Goal: Task Accomplishment & Management: Complete application form

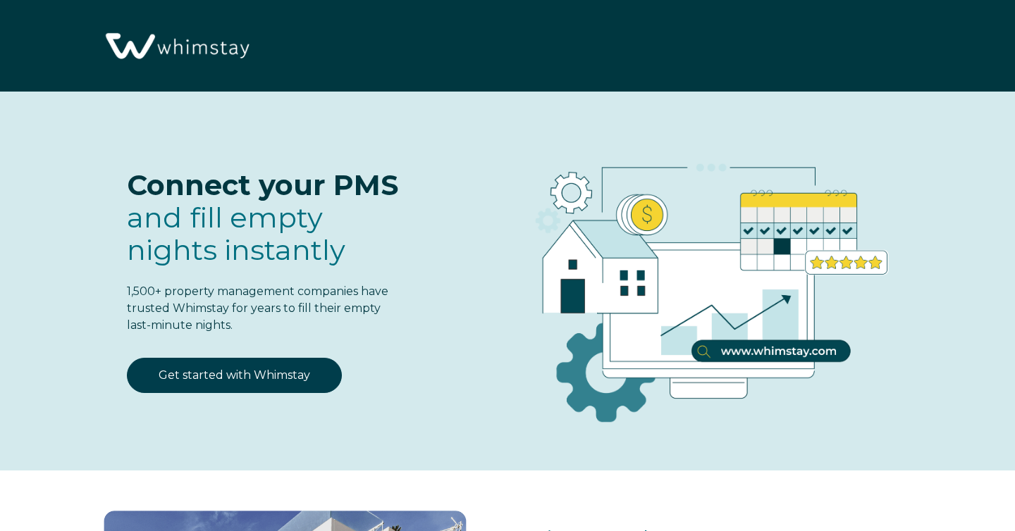
select select "US"
select select "Standard"
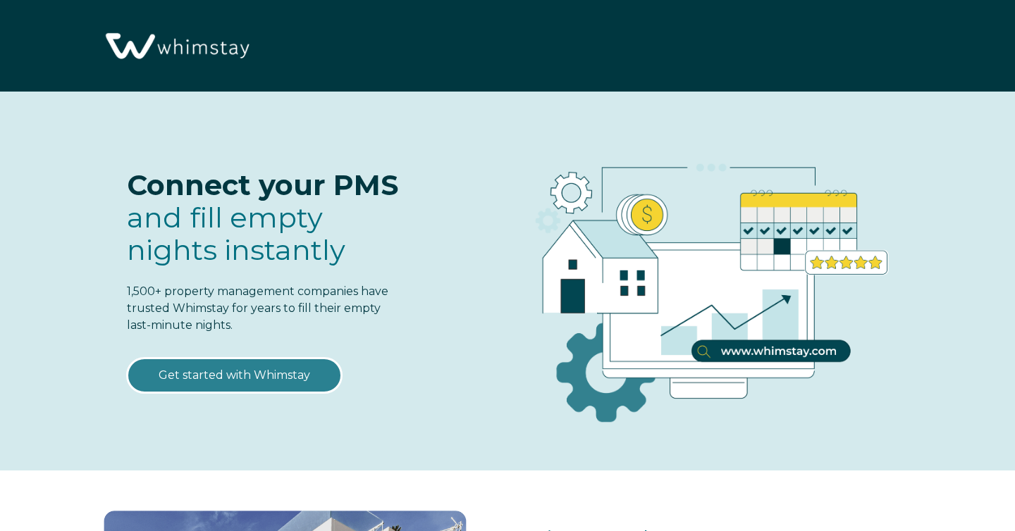
click at [302, 369] on link "Get started with Whimstay" at bounding box center [234, 375] width 215 height 35
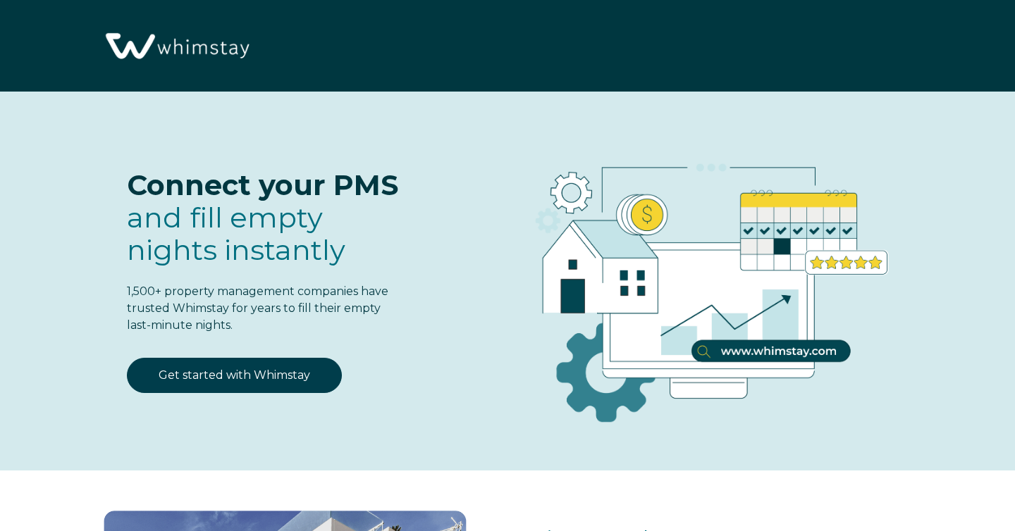
select select "US"
select select "Standard"
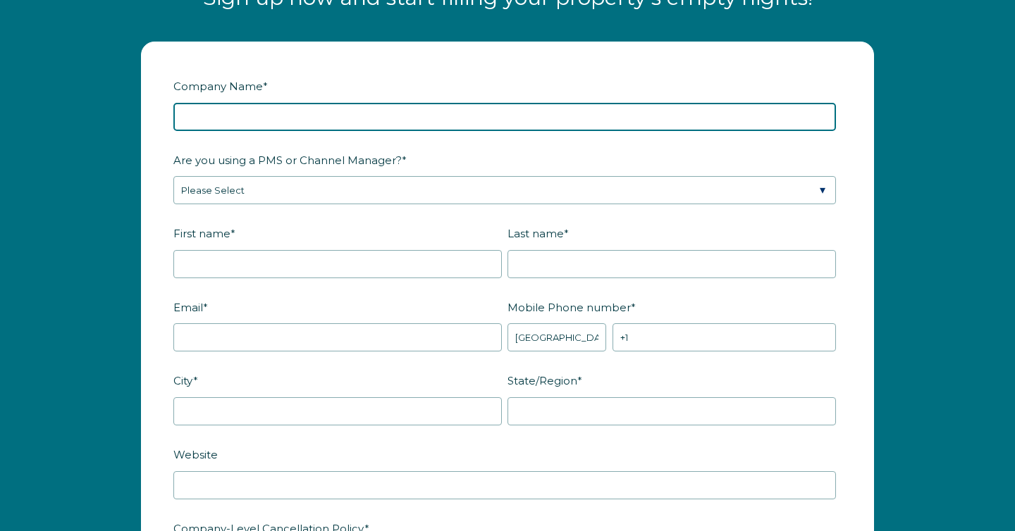
click at [331, 120] on input "Company Name *" at bounding box center [504, 117] width 662 height 28
type input "Voyager Property Management LLC"
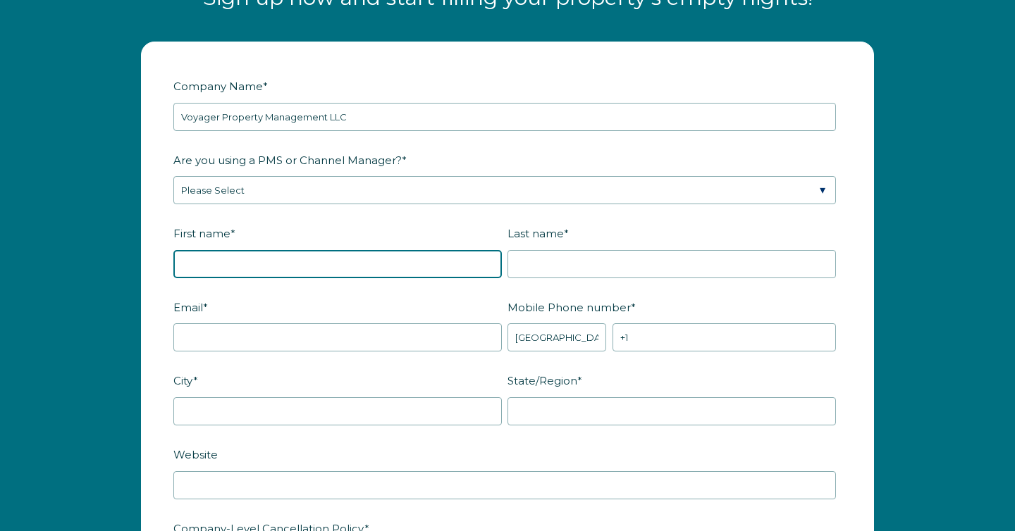
type input "[PERSON_NAME]"
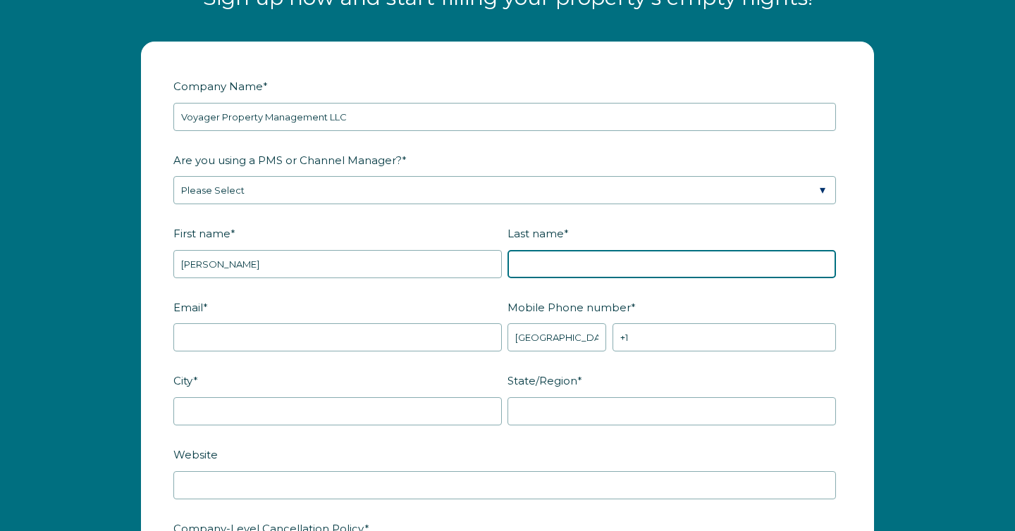
type input "[PERSON_NAME]"
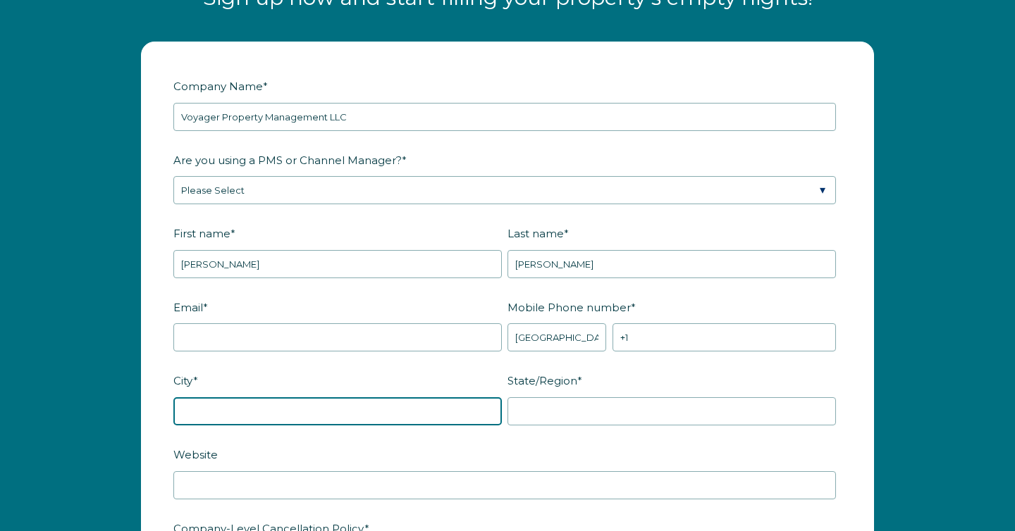
type input "Austin"
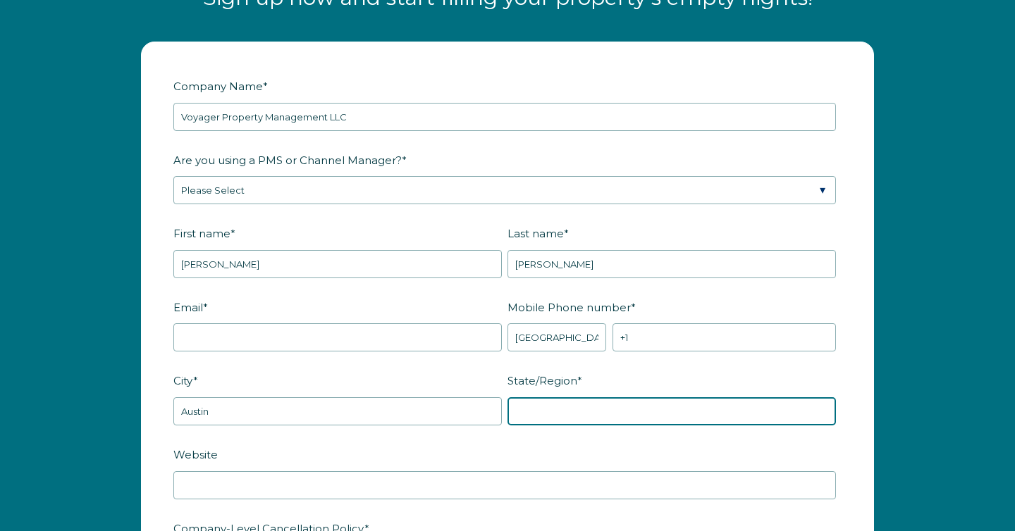
type input "Texas"
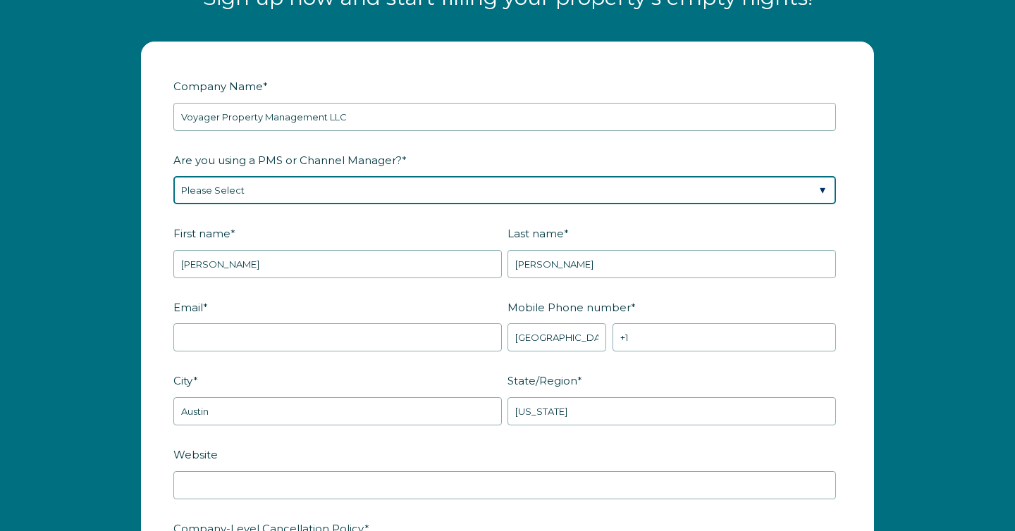
click at [317, 197] on select "Please Select Barefoot BookingPal Boost Brightside CiiRUS Escapia Guesty Hostaw…" at bounding box center [504, 190] width 662 height 28
select select "Guesty"
click at [173, 190] on select "Please Select Barefoot BookingPal Boost Brightside CiiRUS Escapia Guesty Hostaw…" at bounding box center [504, 190] width 662 height 28
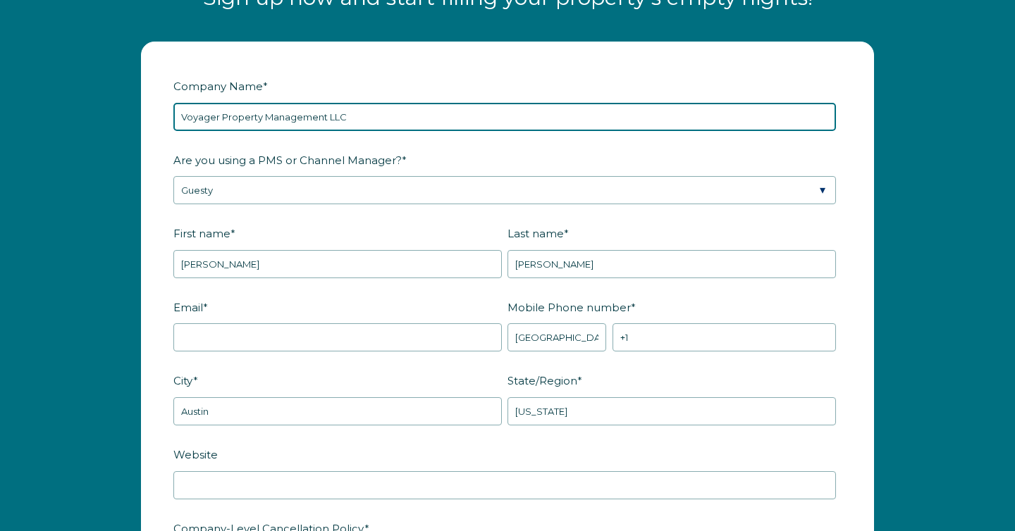
click at [273, 131] on input "Voyager Property Management LLC" at bounding box center [504, 117] width 662 height 28
type input "Ad Astra Services Incorporated"
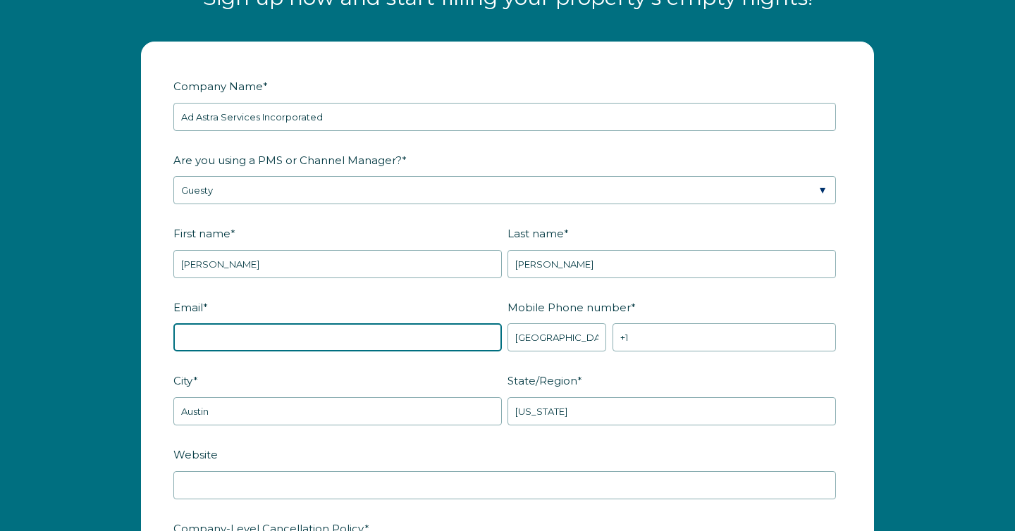
click at [308, 352] on input "Email *" at bounding box center [337, 337] width 328 height 28
type input "[PERSON_NAME][EMAIL_ADDRESS][DOMAIN_NAME]"
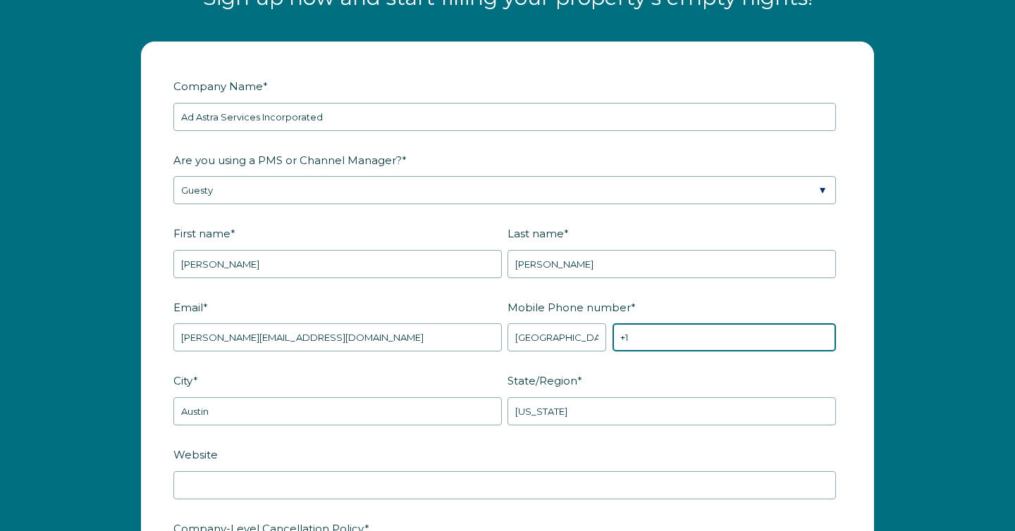
click at [677, 350] on input "+1" at bounding box center [723, 337] width 223 height 28
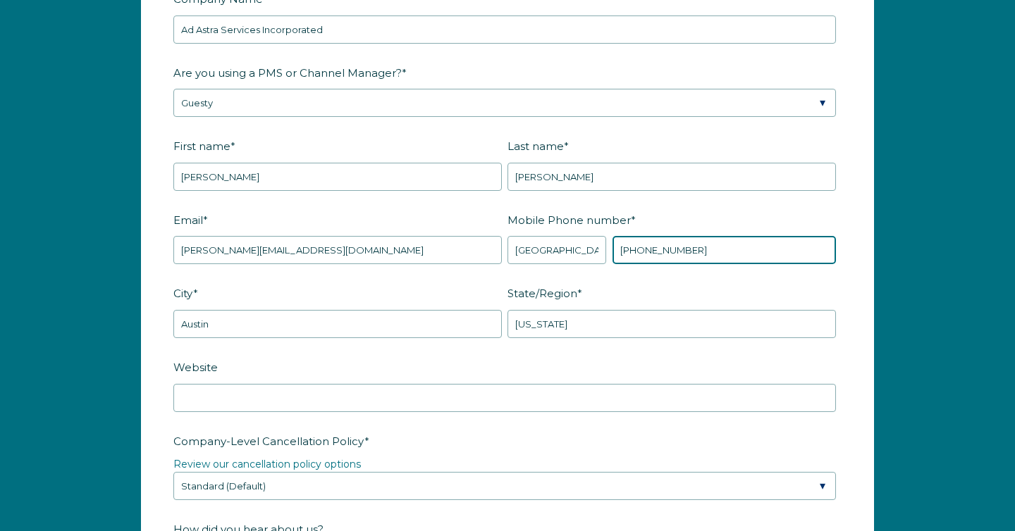
scroll to position [1845, 0]
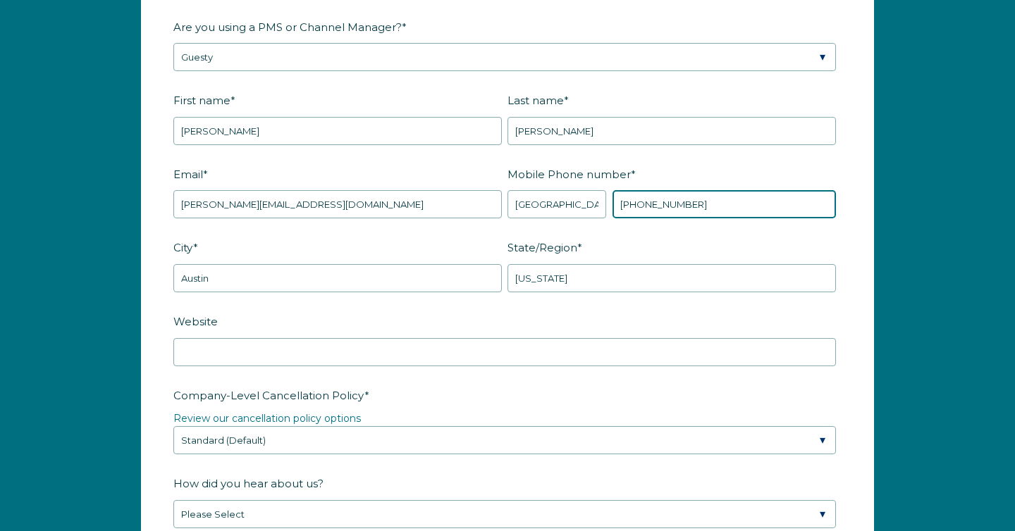
type input "[PHONE_NUMBER]"
click at [335, 349] on div "Website" at bounding box center [507, 337] width 668 height 57
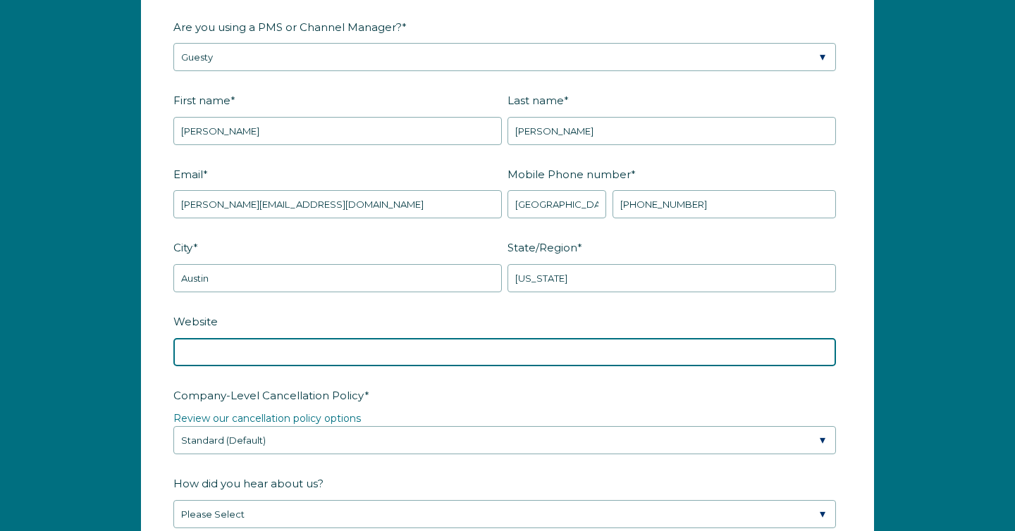
click at [340, 366] on input "Website" at bounding box center [504, 352] width 662 height 28
type input "[DOMAIN_NAME]"
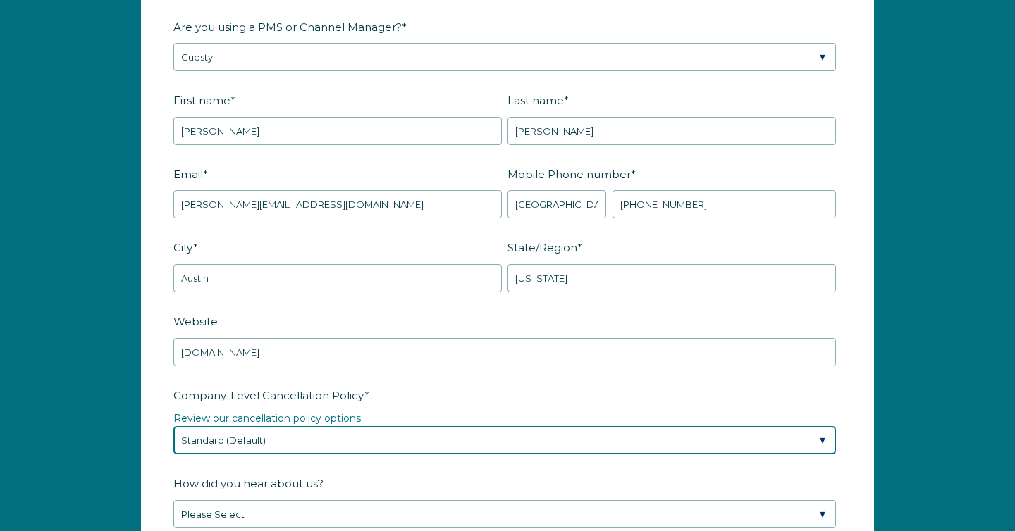
click at [284, 450] on select "Please Select Partial Standard (Default) Moderate Strict" at bounding box center [504, 440] width 662 height 28
select select "Moderate"
click at [173, 440] on select "Please Select Partial Standard (Default) Moderate Strict" at bounding box center [504, 440] width 662 height 28
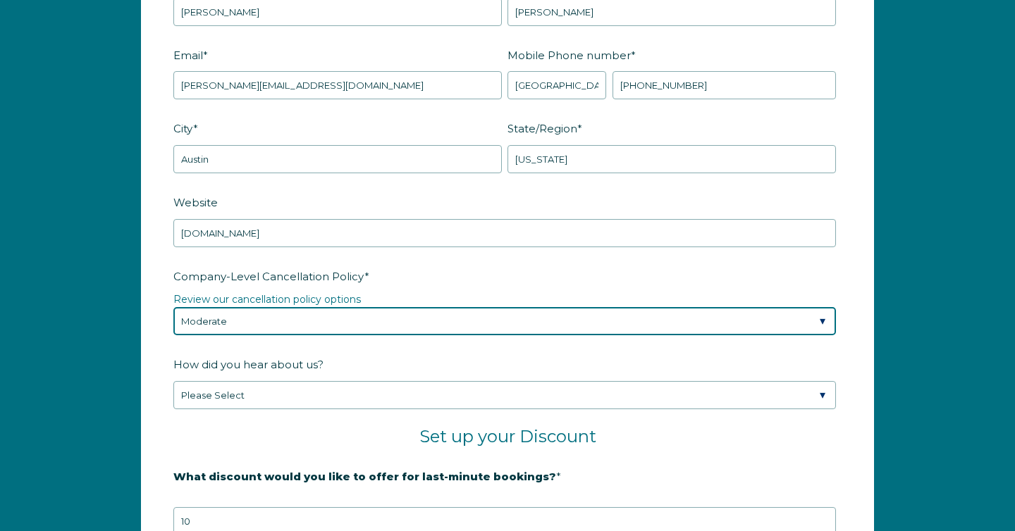
scroll to position [1973, 0]
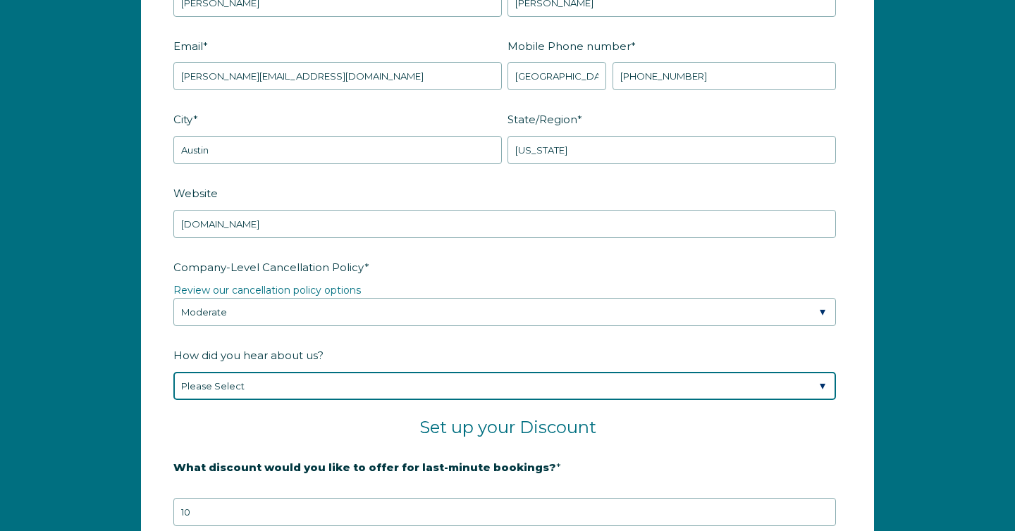
click at [281, 400] on select "Please Select Found Whimstay through a Google search Spoke to a Whimstay salesp…" at bounding box center [504, 386] width 662 height 28
select select "Google Search"
click at [173, 386] on select "Please Select Found Whimstay through a Google search Spoke to a Whimstay salesp…" at bounding box center [504, 386] width 662 height 28
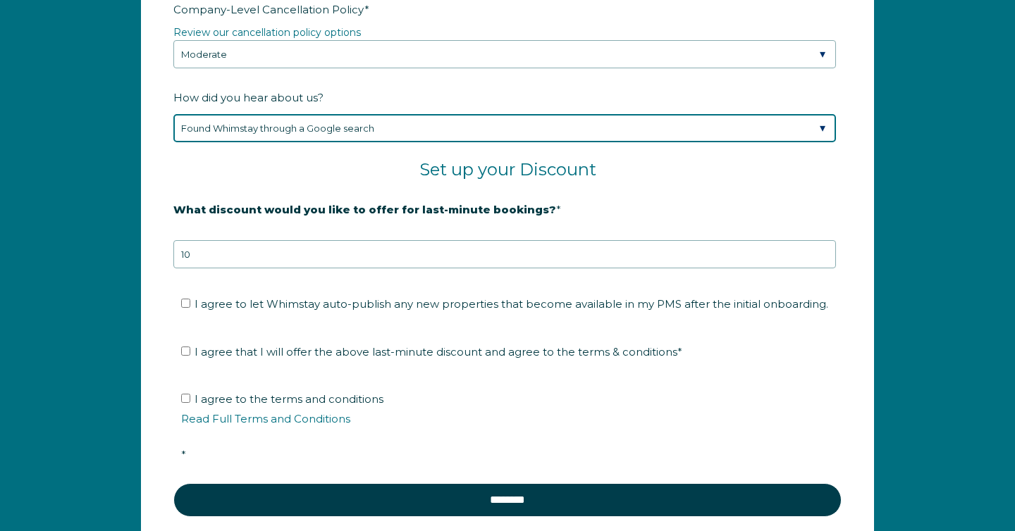
scroll to position [2262, 0]
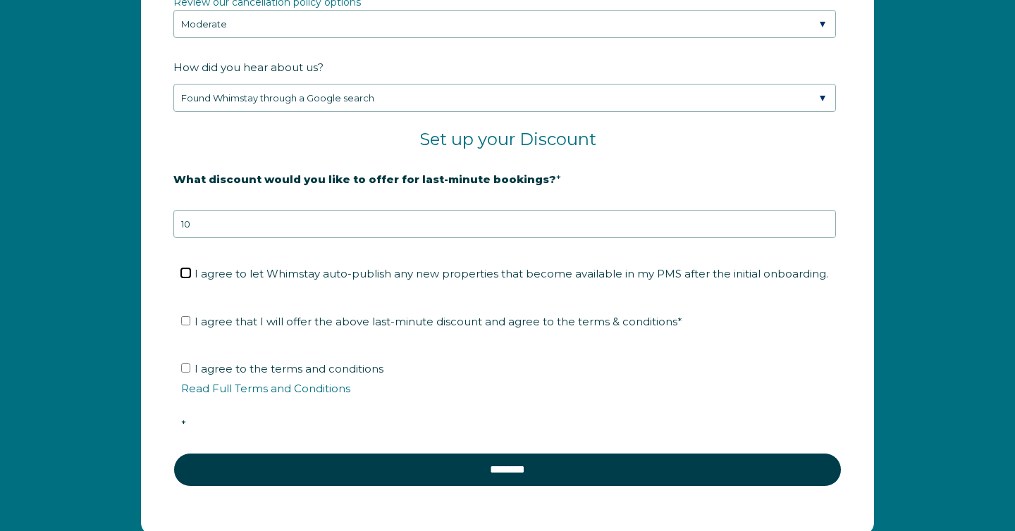
click at [184, 278] on input "I agree to let Whimstay auto-publish any new properties that become available i…" at bounding box center [185, 273] width 9 height 9
checkbox input "true"
click at [187, 328] on label "I agree that I will offer the above last-minute discount and agree to the terms…" at bounding box center [431, 321] width 501 height 13
click at [187, 326] on input "I agree that I will offer the above last-minute discount and agree to the terms…" at bounding box center [185, 320] width 9 height 9
checkbox input "true"
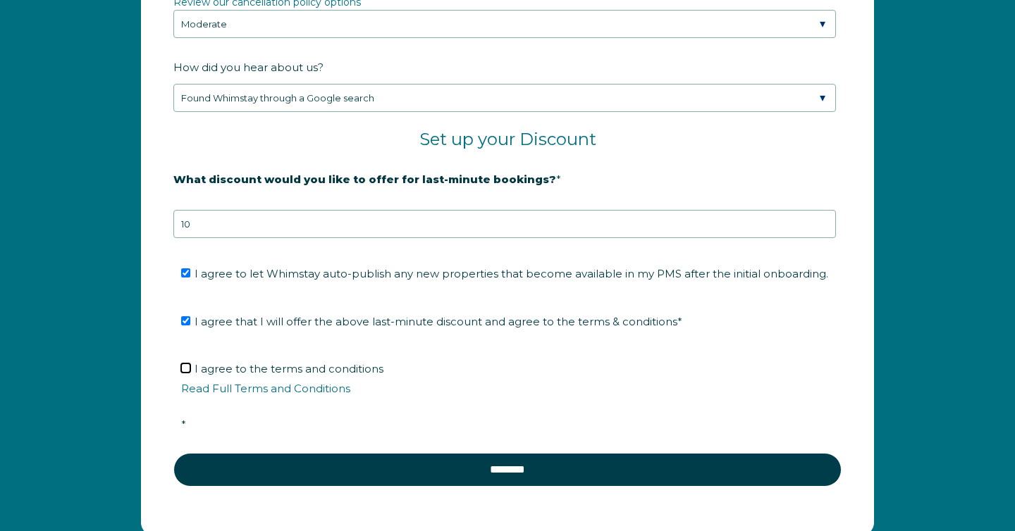
click at [183, 373] on input "I agree to the terms and conditions Read Full Terms and Conditions *" at bounding box center [185, 368] width 9 height 9
checkbox input "true"
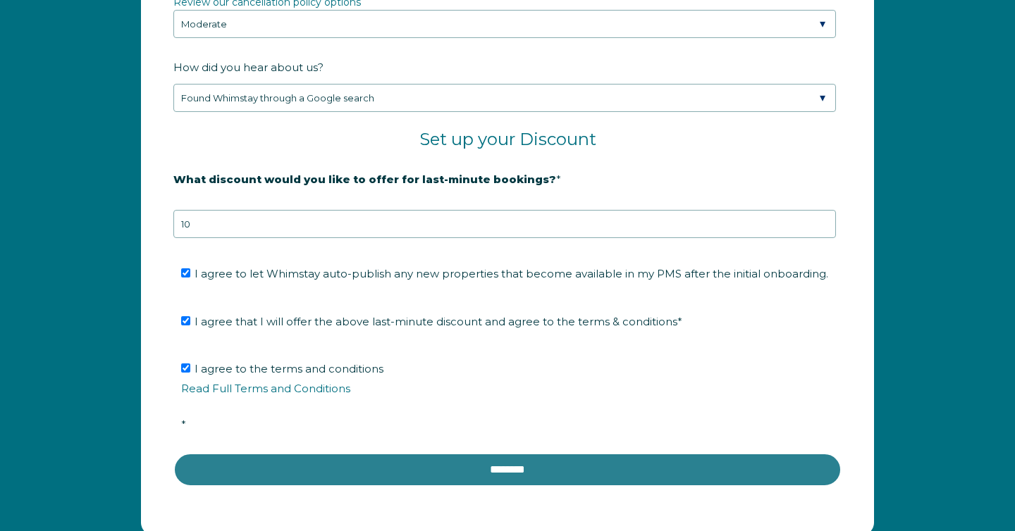
click at [293, 487] on input "********" at bounding box center [507, 470] width 668 height 34
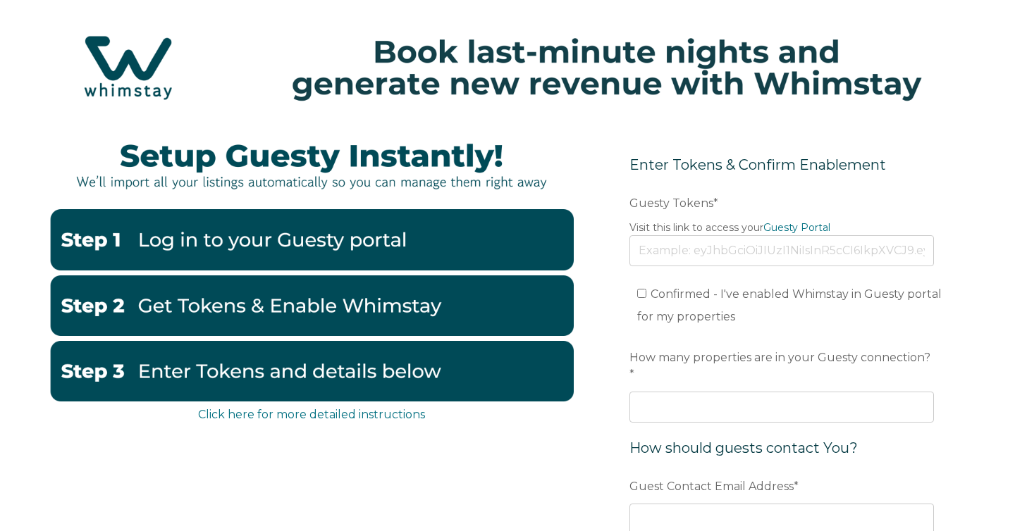
scroll to position [95, 0]
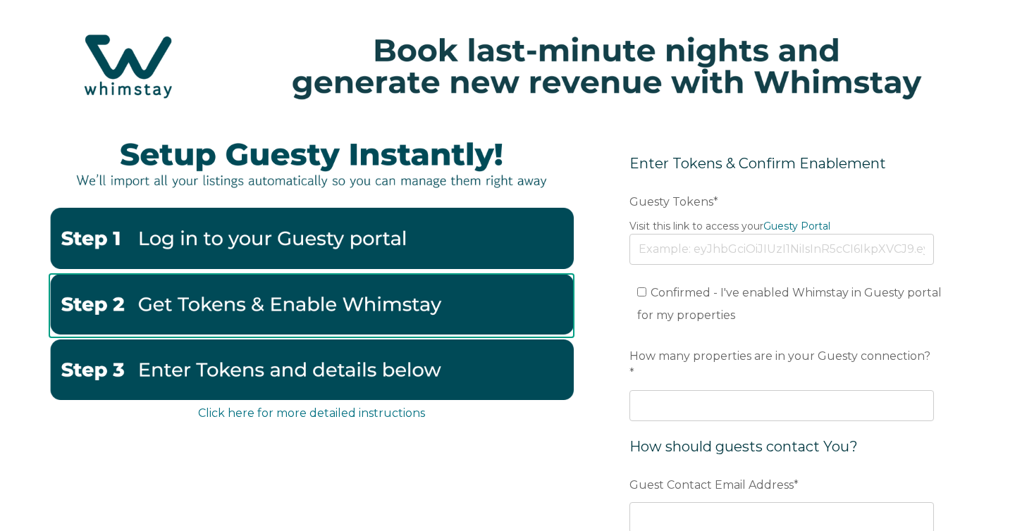
click at [398, 308] on img at bounding box center [311, 304] width 524 height 61
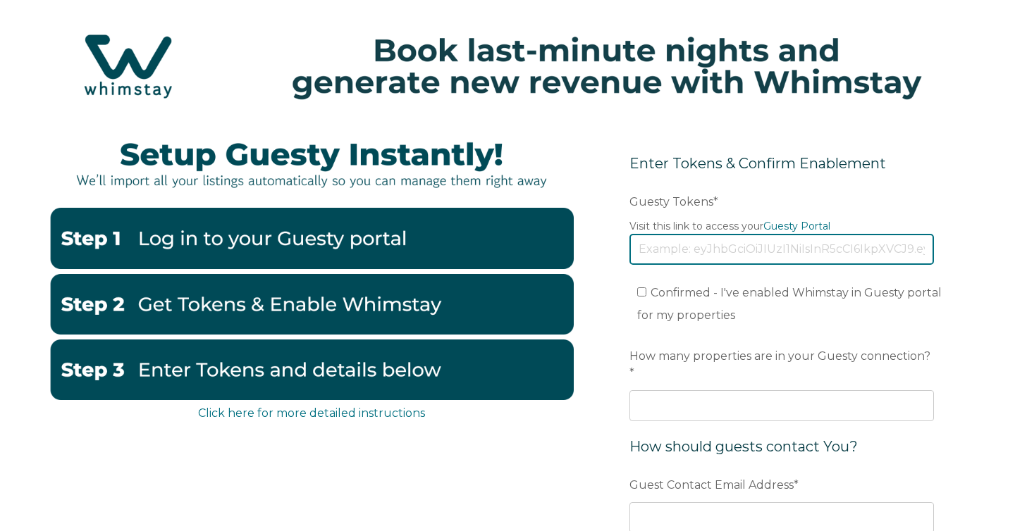
click at [711, 259] on input "Guesty Tokens *" at bounding box center [781, 249] width 304 height 31
paste input "eyJhbGciOiJIUzI1NiIsInR5cCI6IkpXVCJ9.eyJ0b2tlbklkIjoiNjhjYTIxYTBjMDdiN2I0N2I4M2…"
type input "eyJhbGciOiJIUzI1NiIsInR5cCI6IkpXVCJ9.eyJ0b2tlbklkIjoiNjhjYTIxYTBjMDdiN2I0N2I4M2…"
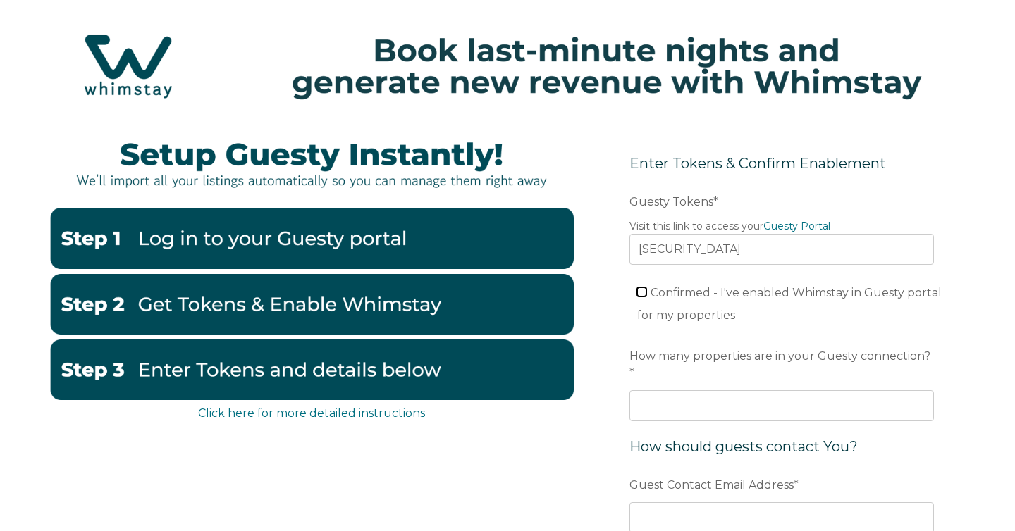
scroll to position [0, 0]
click at [644, 292] on input "Confirmed - I've enabled Whimstay in Guesty portal for my properties" at bounding box center [641, 292] width 9 height 9
checkbox input "true"
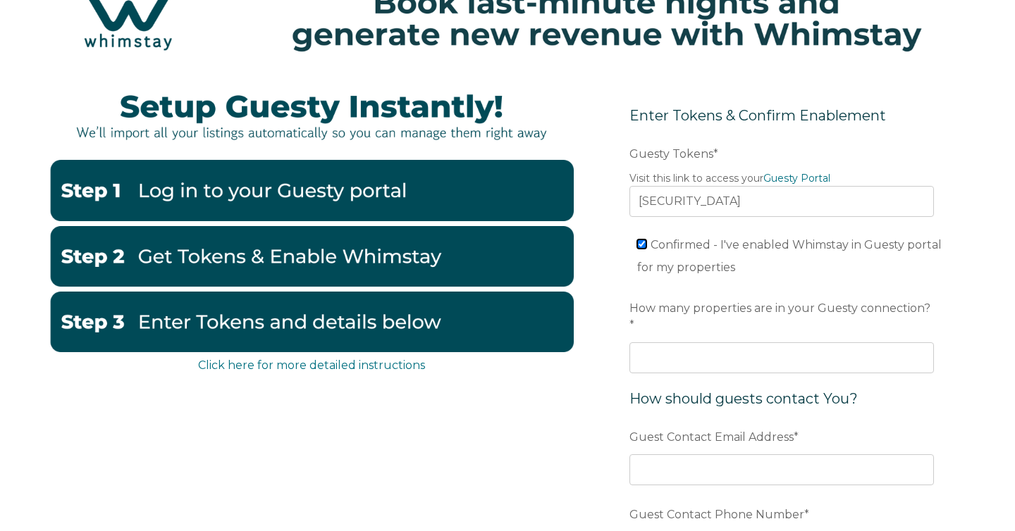
scroll to position [146, 0]
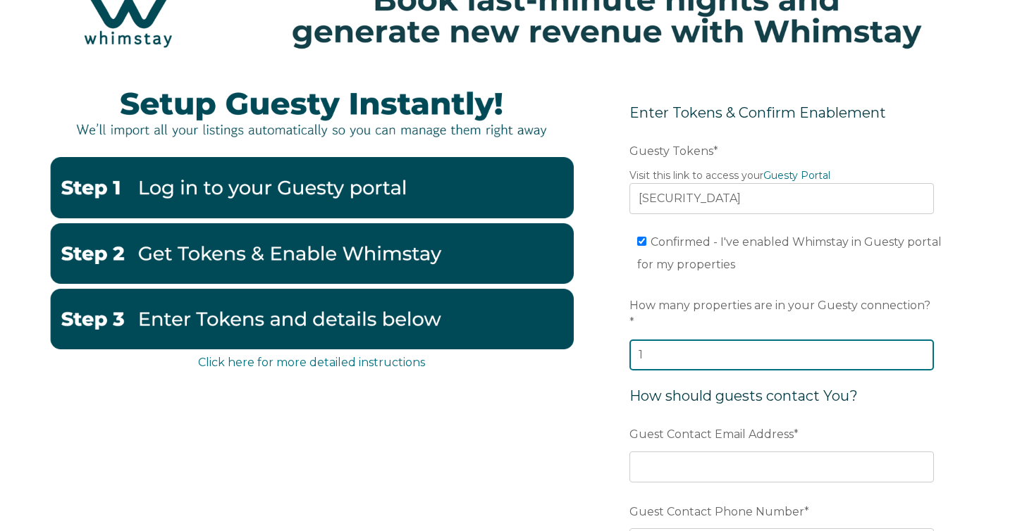
click at [918, 340] on input "1" at bounding box center [781, 355] width 304 height 31
click at [918, 340] on input "2" at bounding box center [781, 355] width 304 height 31
click at [918, 340] on input "3" at bounding box center [781, 355] width 304 height 31
type input "4"
click at [918, 340] on input "4" at bounding box center [781, 355] width 304 height 31
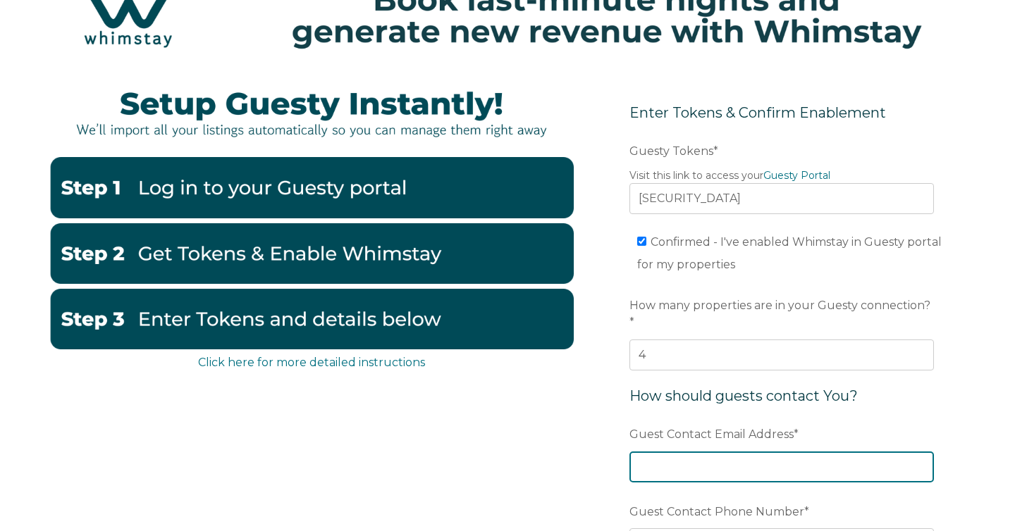
click at [782, 452] on input "Guest Contact Email Address *" at bounding box center [781, 467] width 304 height 31
type input "kimberly@cohostcoast2coast.com"
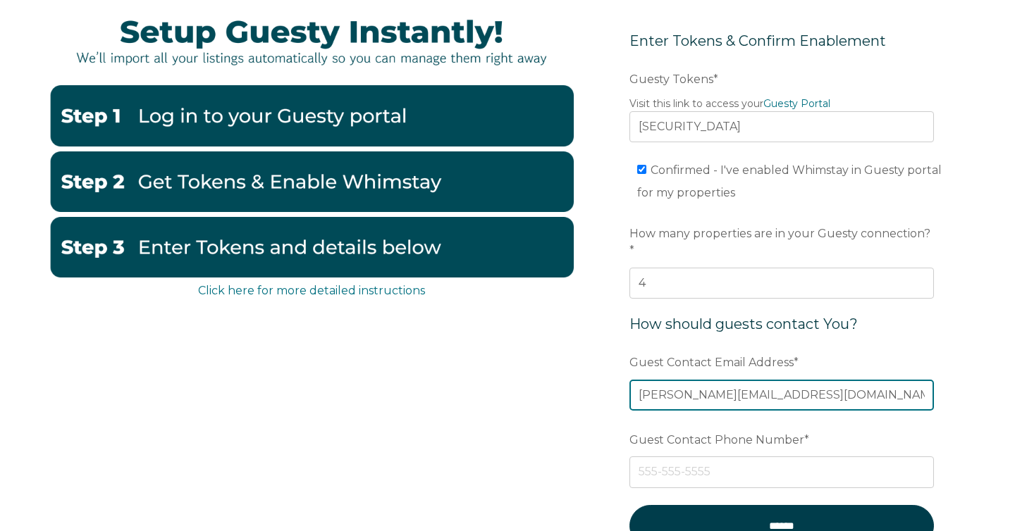
scroll to position [254, 0]
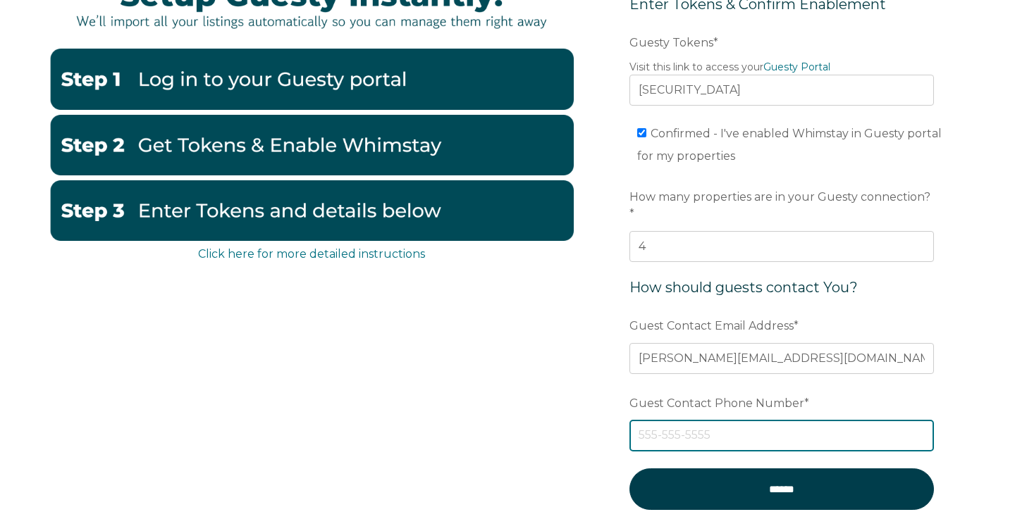
click at [713, 420] on input "Guest Contact Phone Number *" at bounding box center [781, 435] width 304 height 31
type input "5127506766"
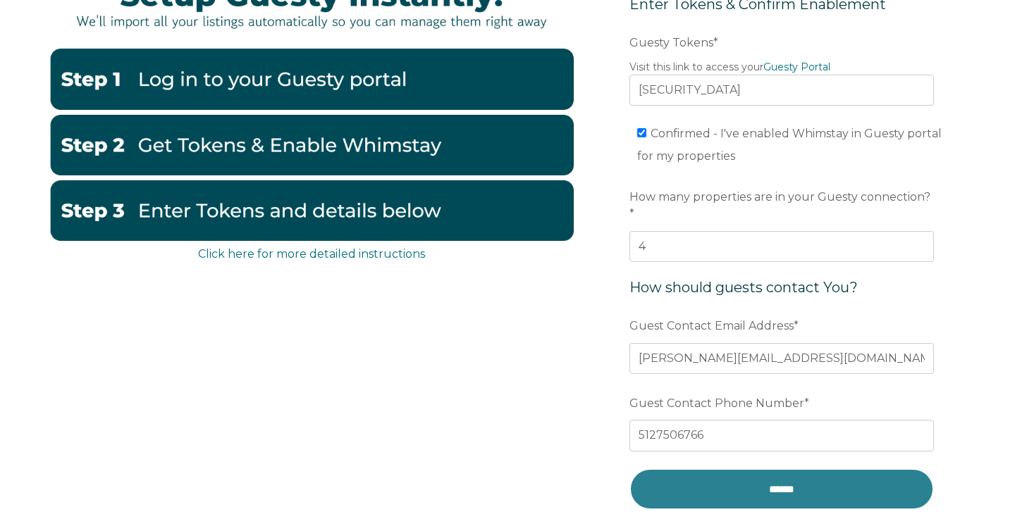
click at [735, 476] on input "******" at bounding box center [781, 490] width 304 height 42
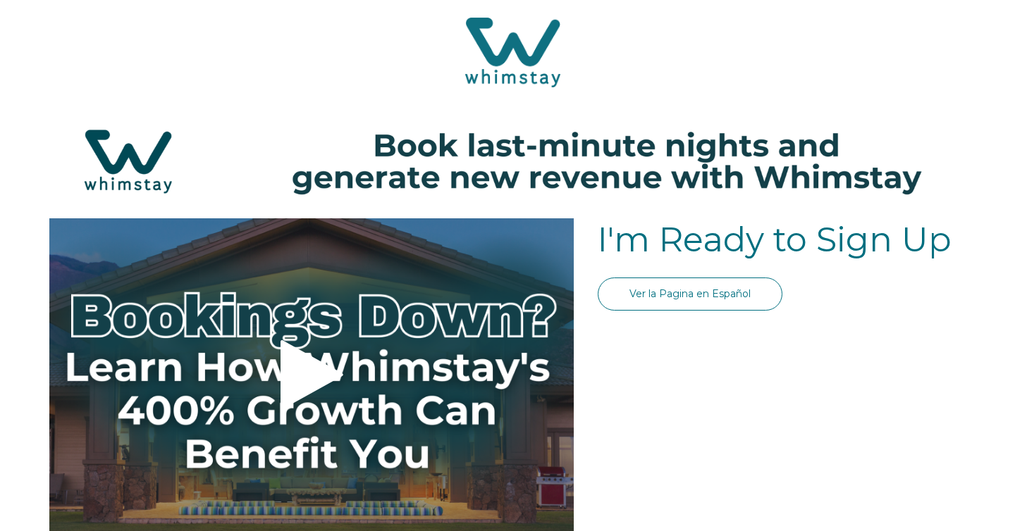
select select "US"
select select "Standard"
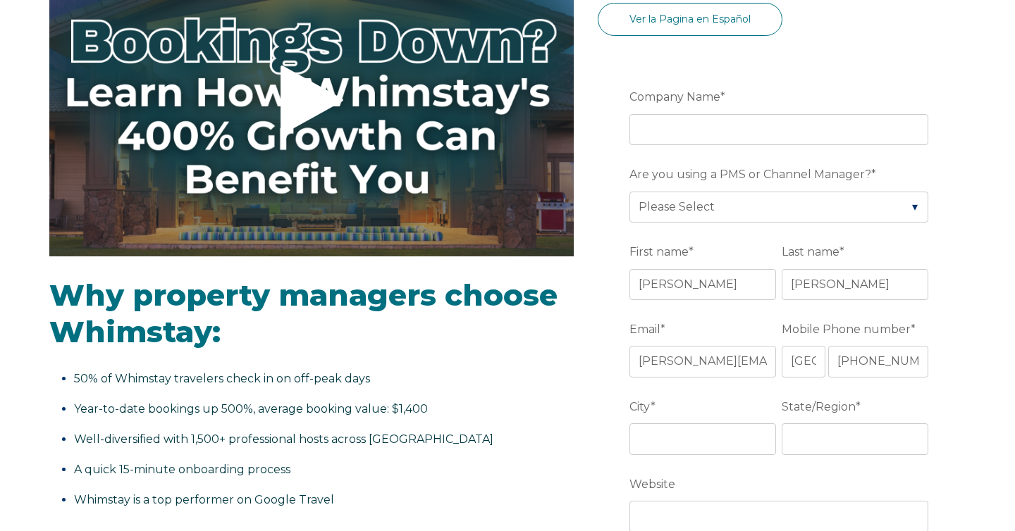
scroll to position [285, 0]
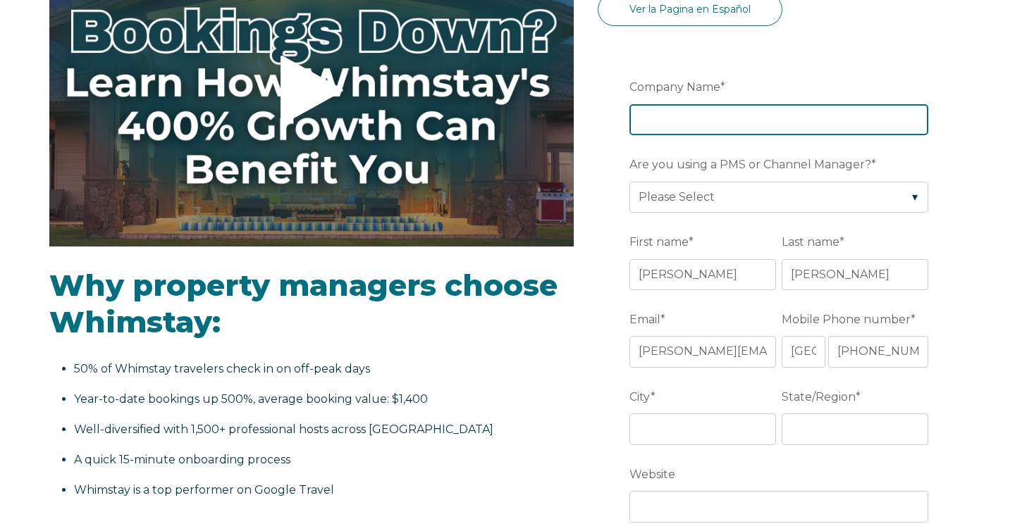
click at [689, 117] on input "Company Name *" at bounding box center [778, 119] width 299 height 31
type input "Ad Astra Services Incorporated"
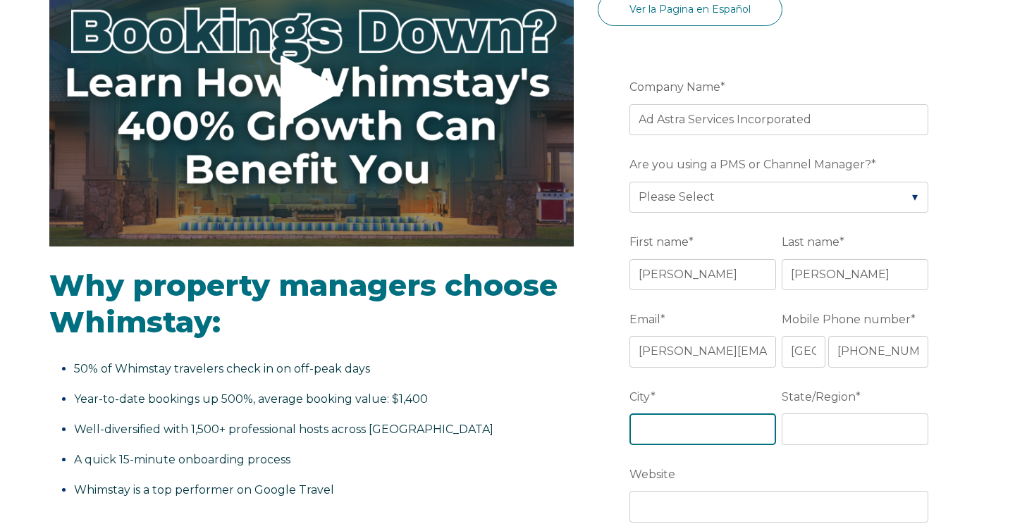
type input "The Hills"
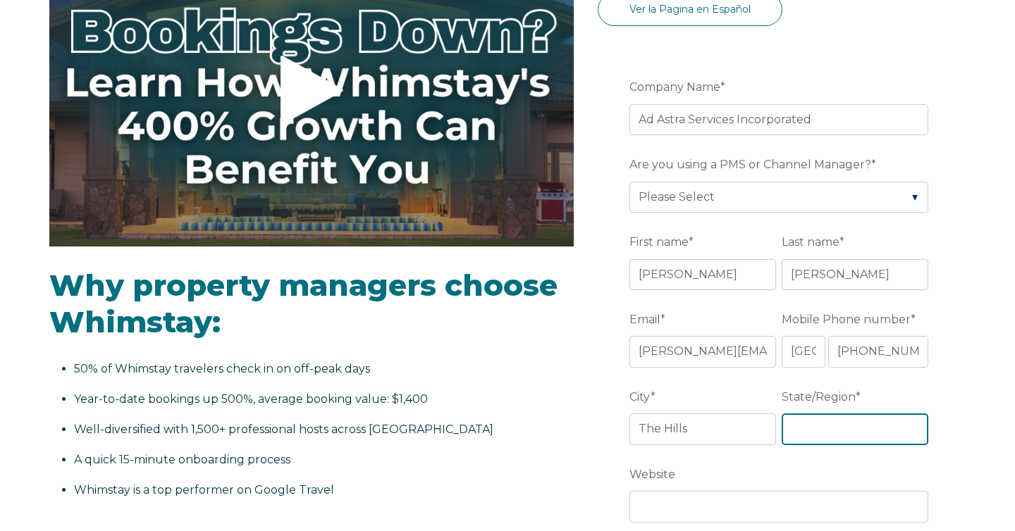
type input "[GEOGRAPHIC_DATA]"
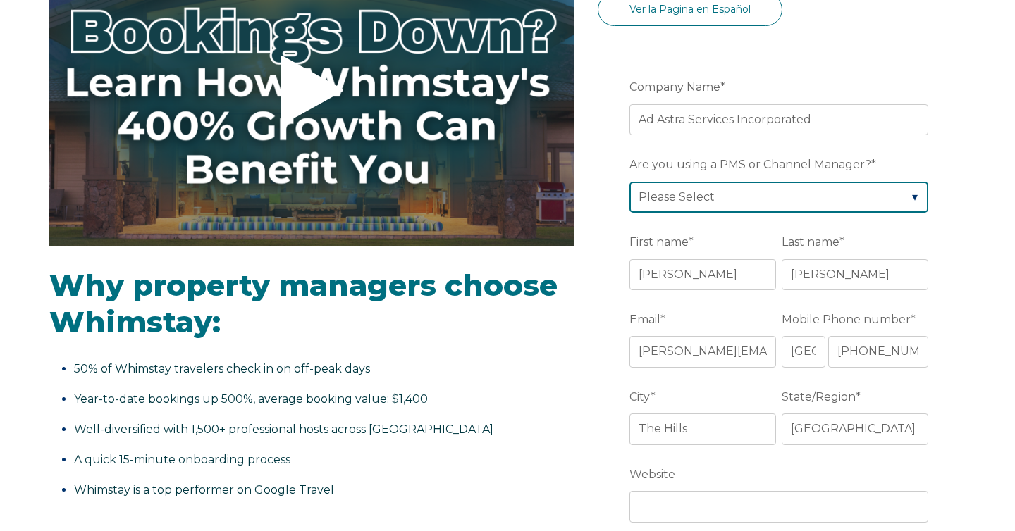
click at [768, 199] on select "Please Select Barefoot BookingPal Boost Brightside CiiRUS Escapia Guesty Hostaw…" at bounding box center [778, 197] width 299 height 31
select select "Guesty"
click at [629, 182] on select "Please Select Barefoot BookingPal Boost Brightside CiiRUS Escapia Guesty Hostaw…" at bounding box center [778, 197] width 299 height 31
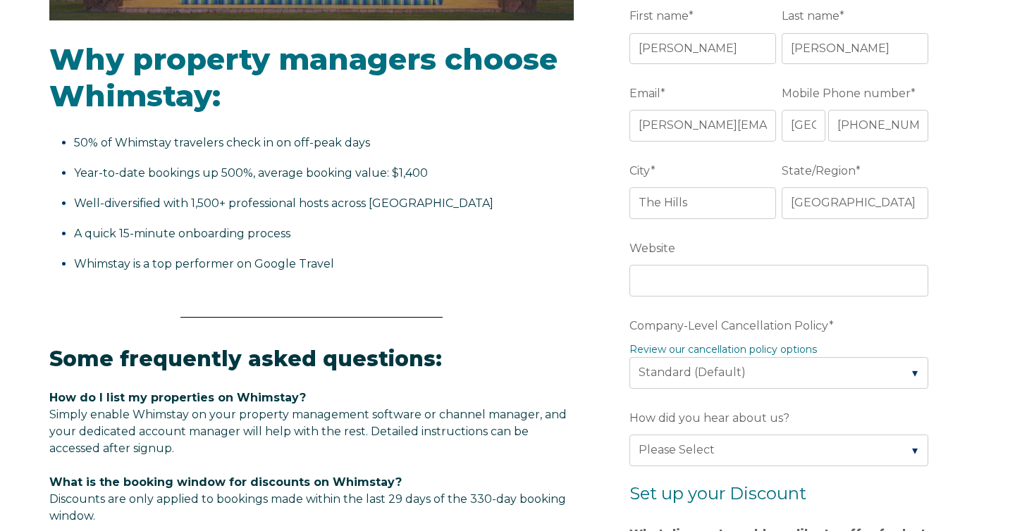
scroll to position [512, 0]
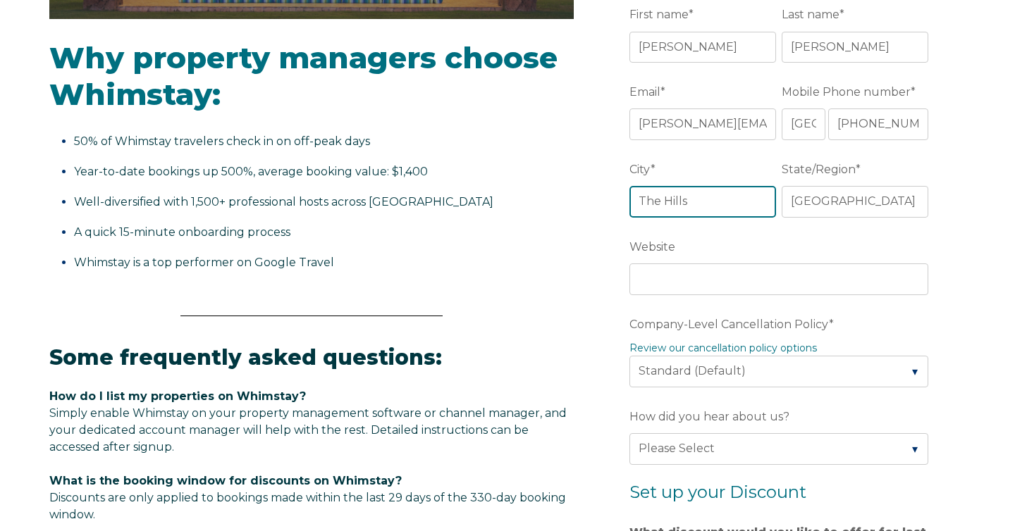
drag, startPoint x: 714, startPoint y: 200, endPoint x: 629, endPoint y: 192, distance: 84.9
click at [629, 192] on input "The Hills" at bounding box center [702, 201] width 147 height 31
type input "Austin"
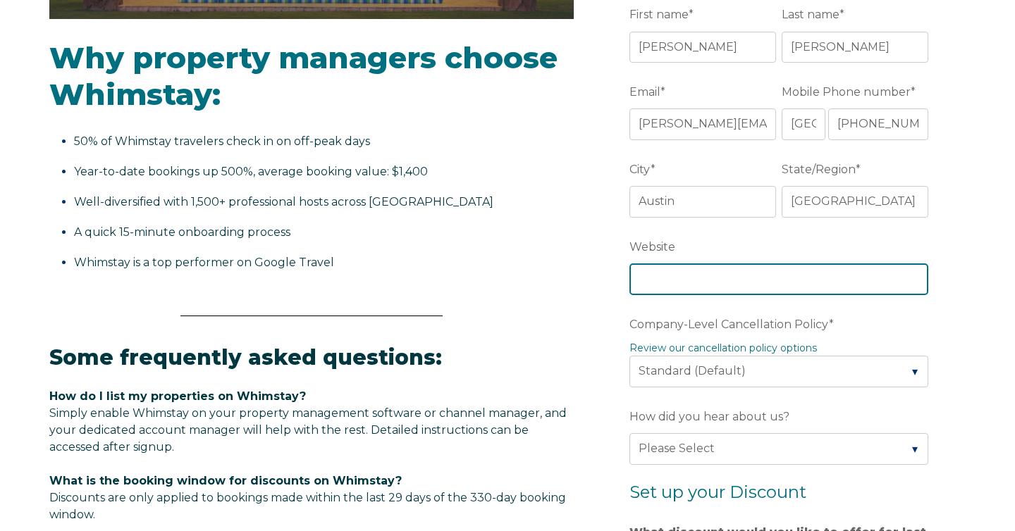
click at [725, 274] on input "Website" at bounding box center [778, 279] width 299 height 31
type input "www.cohostcoast2coast.com"
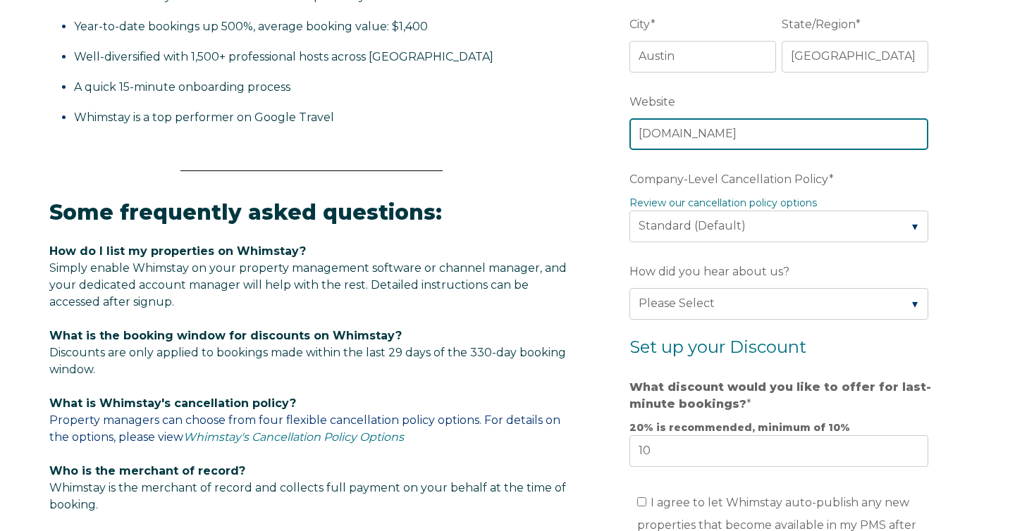
scroll to position [672, 0]
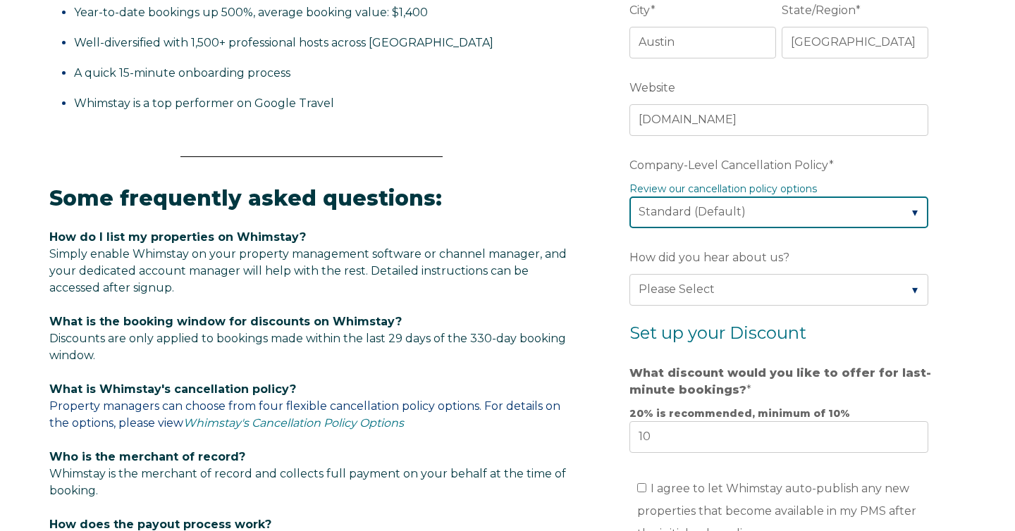
click at [782, 204] on select "Please Select Partial Standard (Default) Moderate Strict" at bounding box center [778, 212] width 299 height 31
select select "Moderate"
click at [629, 197] on select "Please Select Partial Standard (Default) Moderate Strict" at bounding box center [778, 212] width 299 height 31
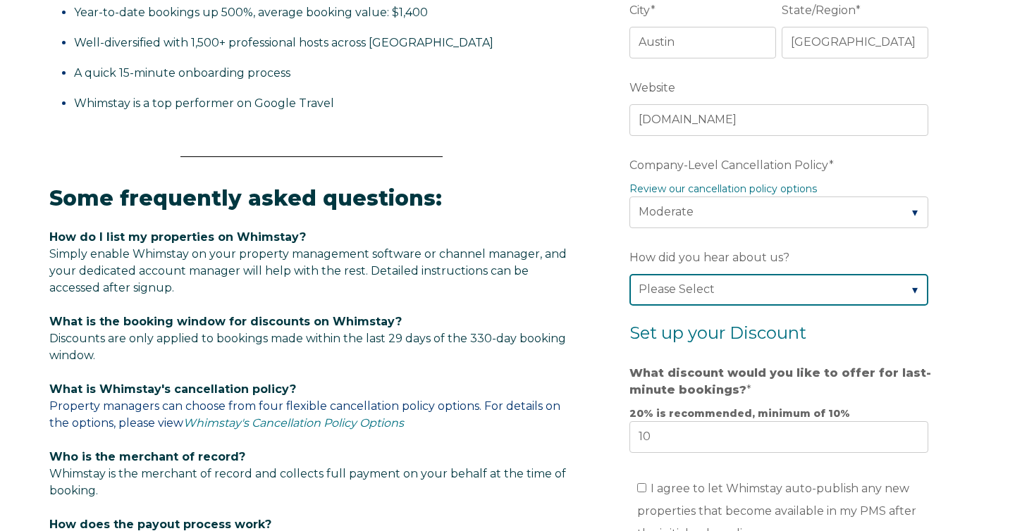
click at [749, 286] on select "Please Select Found Whimstay through a Google search Spoke to a Whimstay salesp…" at bounding box center [778, 289] width 299 height 31
select select "Other"
click at [629, 274] on select "Please Select Found Whimstay through a Google search Spoke to a Whimstay salesp…" at bounding box center [778, 289] width 299 height 31
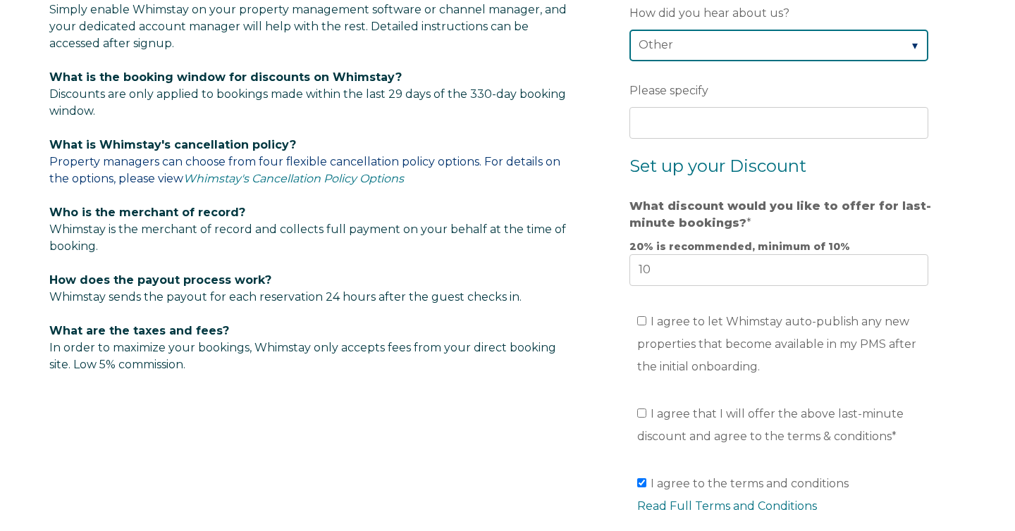
scroll to position [945, 0]
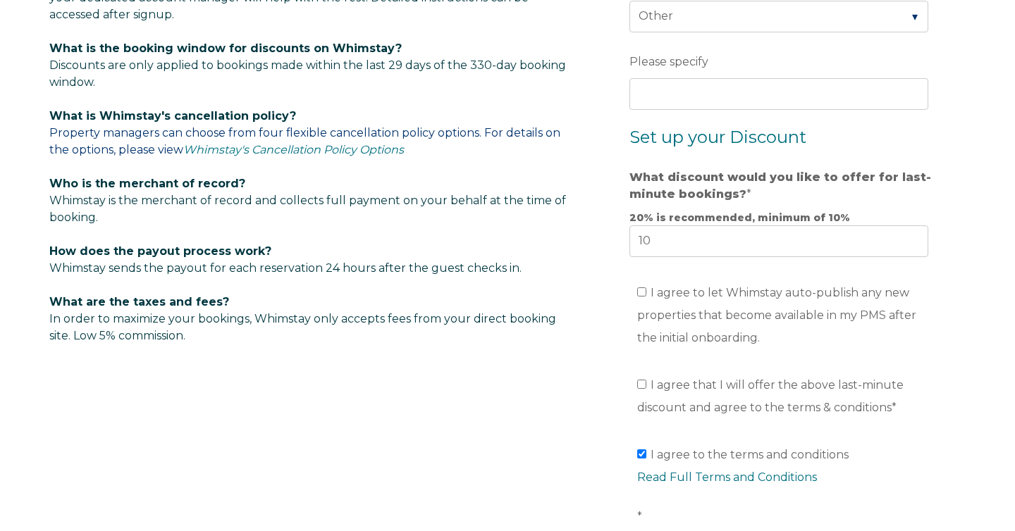
click at [646, 305] on li "I agree to let Whimstay auto-publish any new properties that become available i…" at bounding box center [786, 316] width 299 height 68
click at [646, 298] on label "I agree to let Whimstay auto-publish any new properties that become available i…" at bounding box center [776, 315] width 279 height 58
click at [646, 297] on input "I agree to let Whimstay auto-publish any new properties that become available i…" at bounding box center [641, 292] width 9 height 9
checkbox input "true"
click at [642, 387] on input "I agree that I will offer the above last-minute discount and agree to the terms…" at bounding box center [641, 384] width 9 height 9
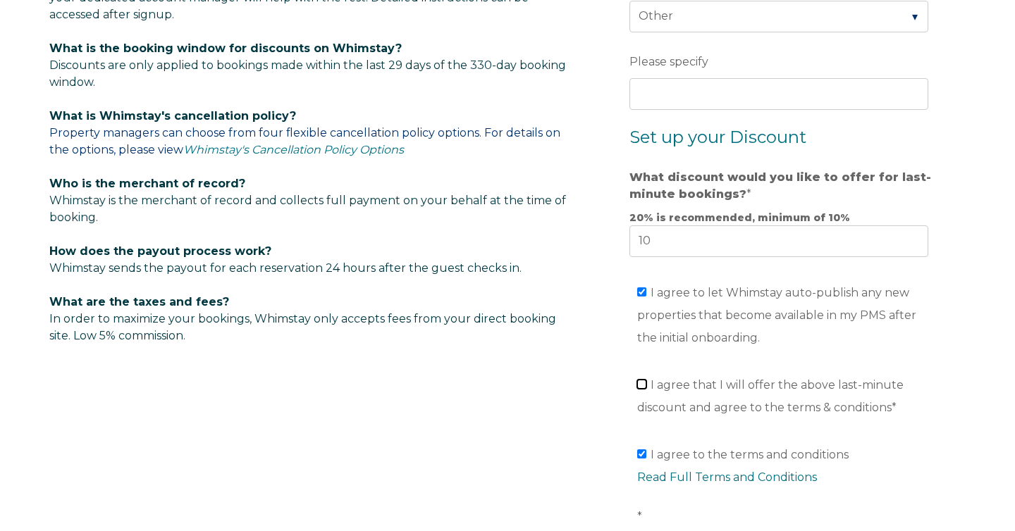
checkbox input "true"
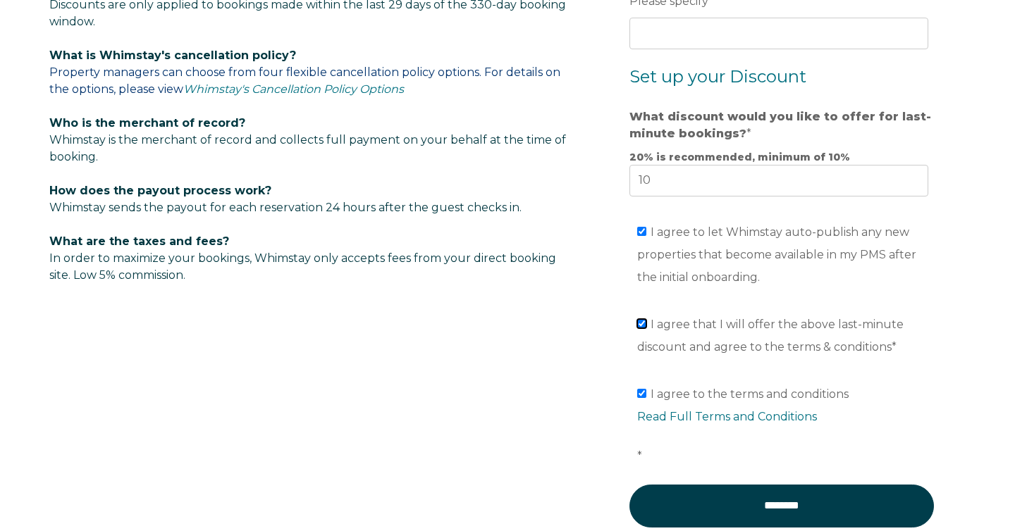
scroll to position [1190, 0]
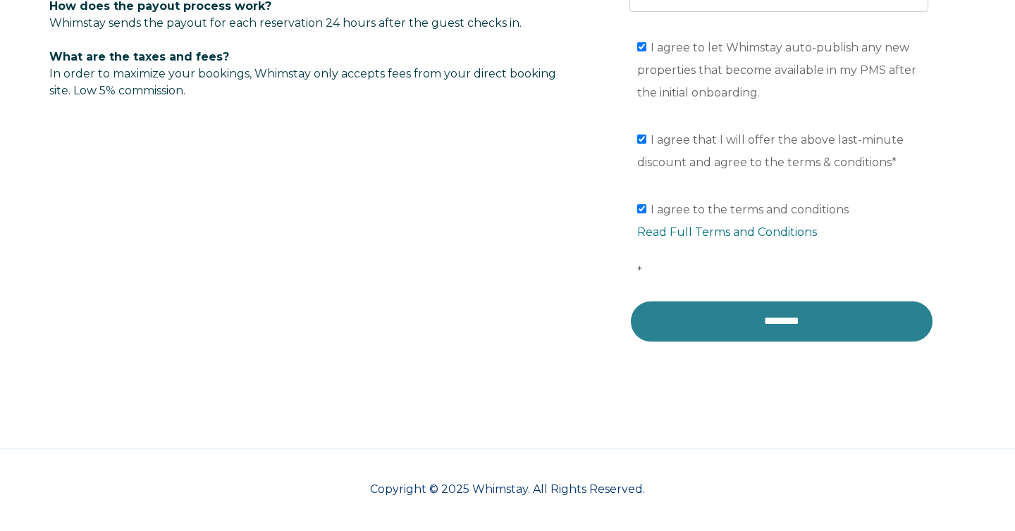
click at [691, 326] on input "********" at bounding box center [781, 321] width 304 height 42
